Goal: Find contact information: Find contact information

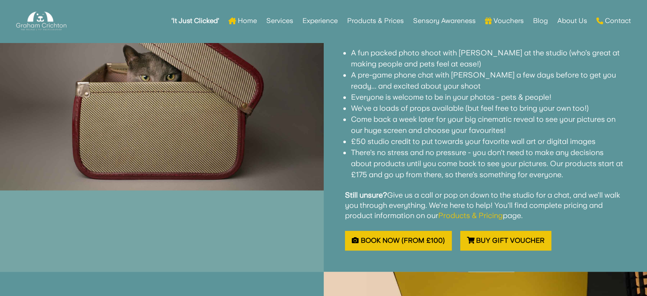
scroll to position [607, 0]
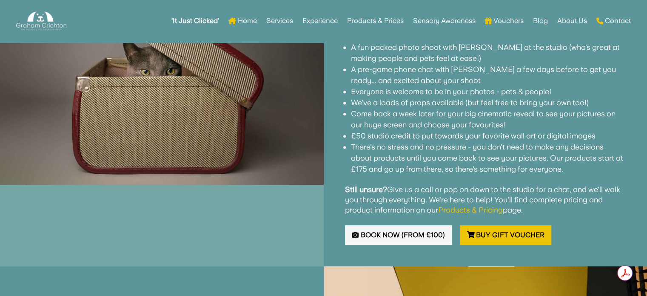
click at [385, 225] on link "Book Now (from £100)" at bounding box center [398, 235] width 107 height 20
click at [403, 225] on link "Book Now (from £100)" at bounding box center [398, 235] width 107 height 20
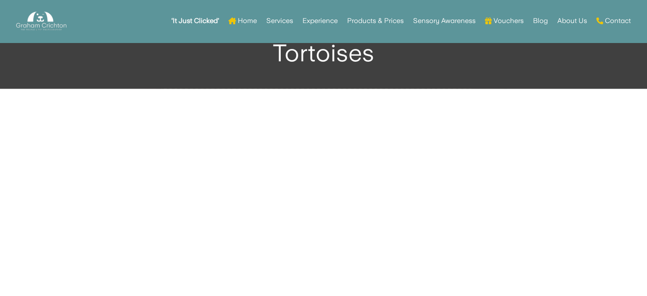
scroll to position [1640, 0]
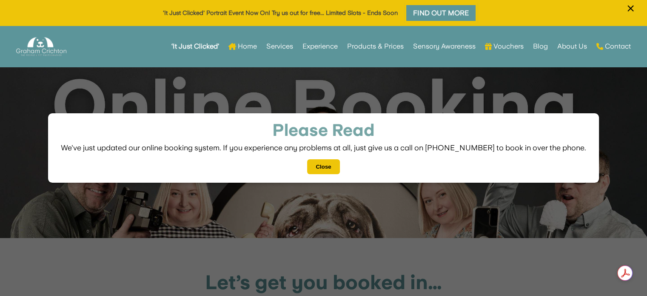
click at [324, 163] on button "Close" at bounding box center [323, 166] width 32 height 15
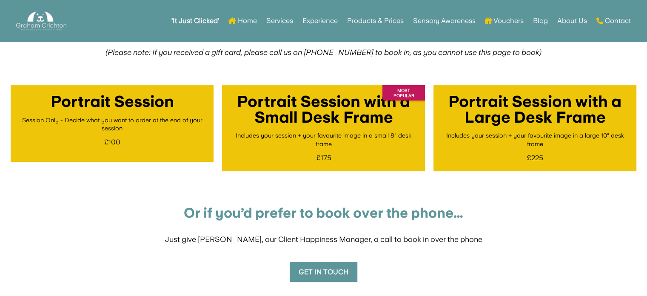
scroll to position [296, 0]
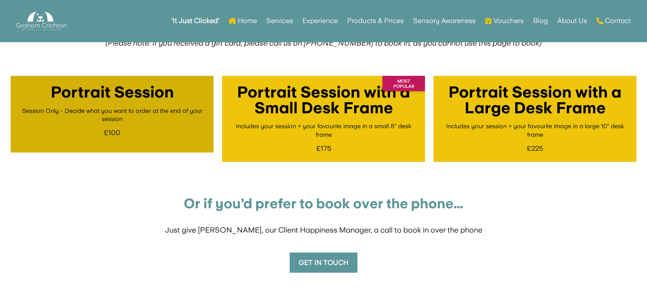
click at [112, 91] on h4 "Portrait Session" at bounding box center [112, 94] width 123 height 20
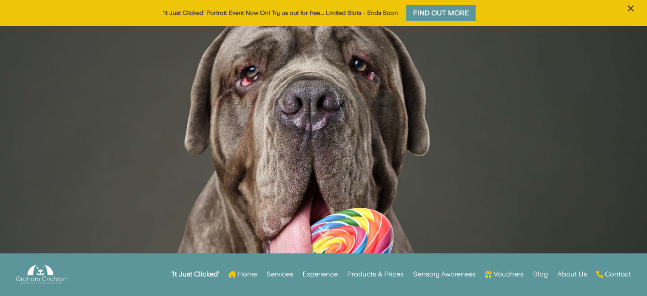
click at [631, 7] on span "×" at bounding box center [631, 8] width 8 height 16
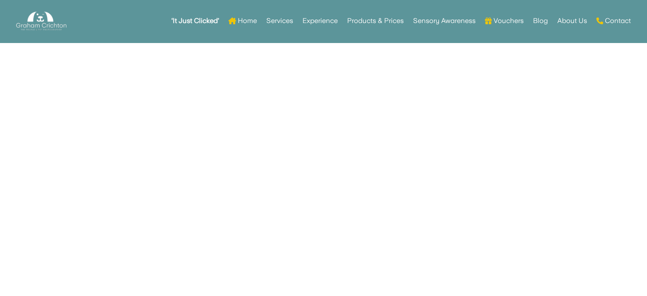
scroll to position [3028, 0]
click at [618, 18] on link "Contact" at bounding box center [614, 20] width 34 height 33
click at [620, 20] on link "Contact" at bounding box center [614, 20] width 34 height 33
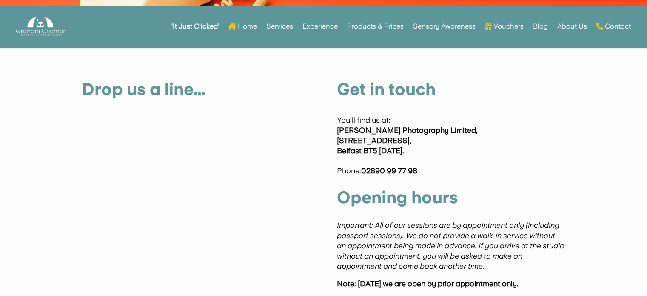
scroll to position [269, 0]
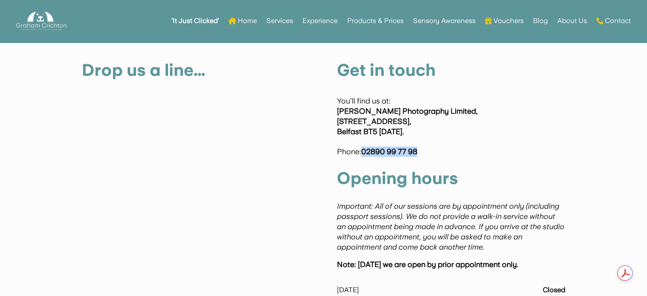
drag, startPoint x: 364, startPoint y: 150, endPoint x: 423, endPoint y: 149, distance: 58.3
click at [423, 149] on p "You’ll find us at: Graham Crichton Photography Limited, 276-278 Castlereagh Roa…" at bounding box center [451, 126] width 229 height 61
copy strong "02890 99 77 98"
click at [295, 74] on h2 "Drop us a line…" at bounding box center [196, 72] width 229 height 21
